Goal: Information Seeking & Learning: Learn about a topic

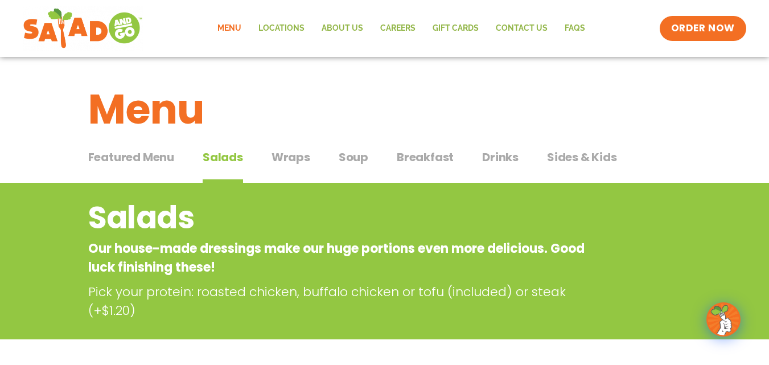
click at [290, 160] on span "Wraps" at bounding box center [291, 157] width 39 height 17
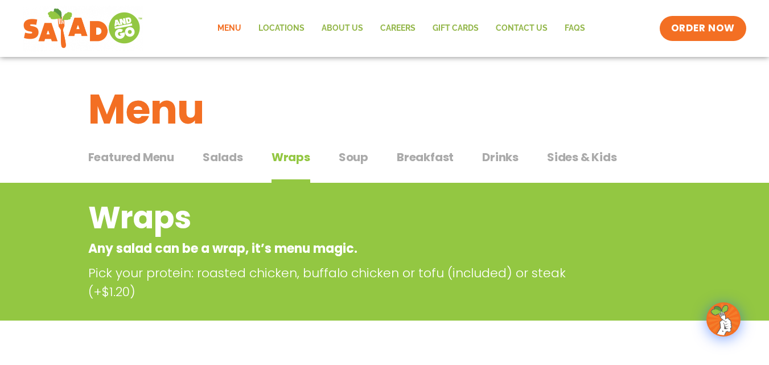
click at [225, 156] on span "Salads" at bounding box center [223, 157] width 40 height 17
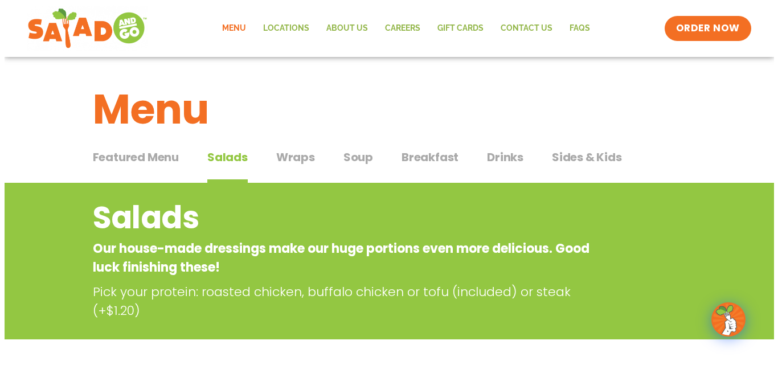
scroll to position [285, 0]
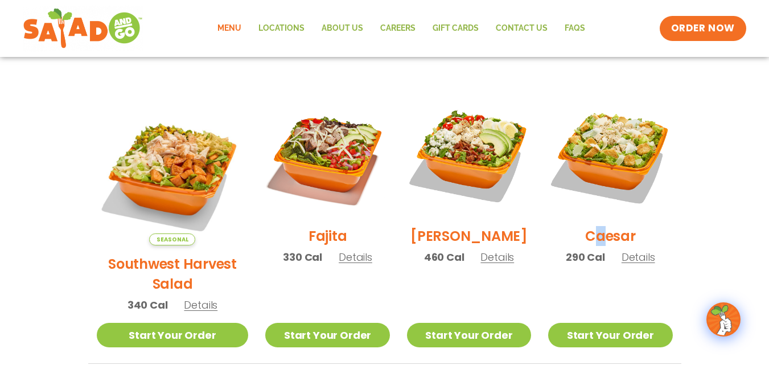
click at [597, 239] on h2 "Caesar" at bounding box center [610, 236] width 51 height 20
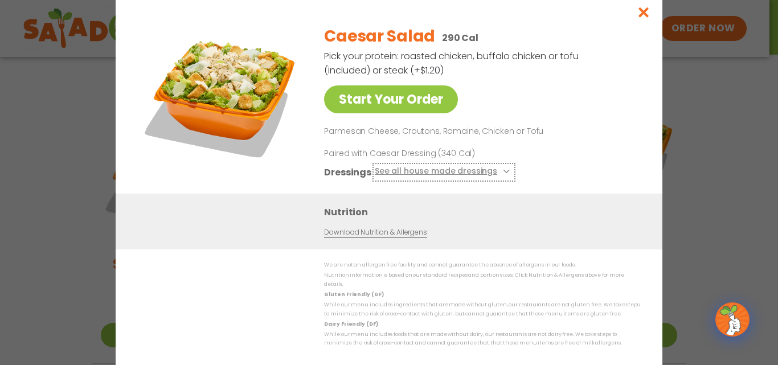
click at [427, 173] on button "See all house made dressings" at bounding box center [444, 172] width 138 height 14
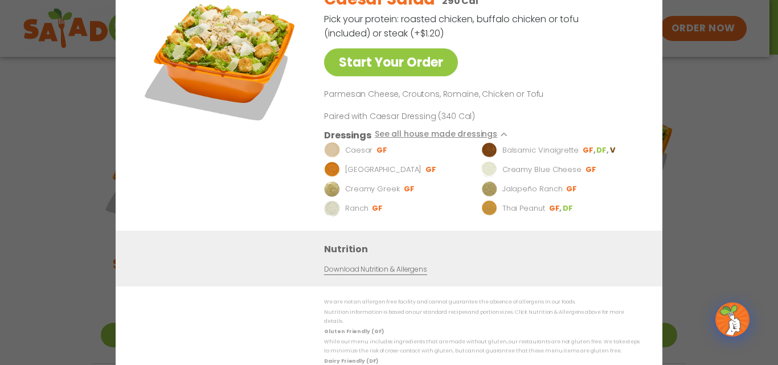
click at [330, 153] on img at bounding box center [332, 150] width 16 height 16
click at [337, 154] on img at bounding box center [332, 150] width 16 height 16
click at [364, 274] on link "Download Nutrition & Allergens" at bounding box center [375, 269] width 103 height 11
